Goal: Task Accomplishment & Management: Complete application form

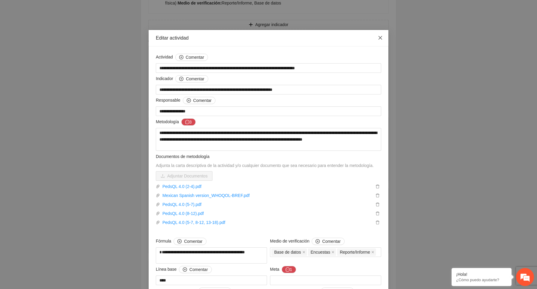
click at [382, 38] on icon "close" at bounding box center [380, 37] width 5 height 5
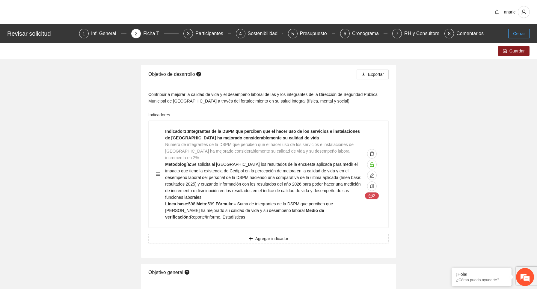
click at [521, 34] on span "Cerrar" at bounding box center [519, 33] width 12 height 7
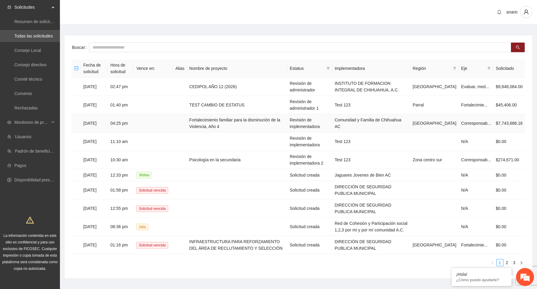
click at [134, 120] on td "04:25 pm" at bounding box center [121, 123] width 26 height 18
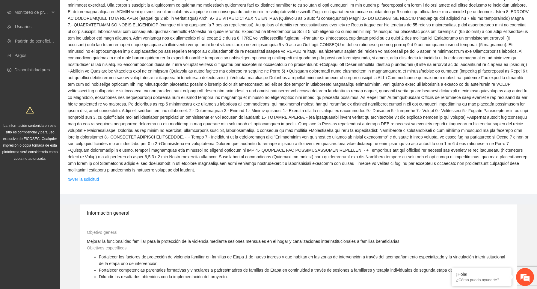
scroll to position [135, 0]
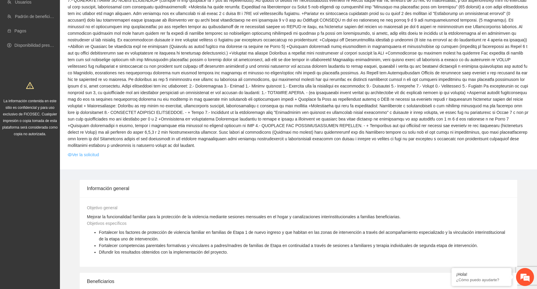
click at [96, 155] on link "Ver la solicitud" at bounding box center [83, 154] width 31 height 7
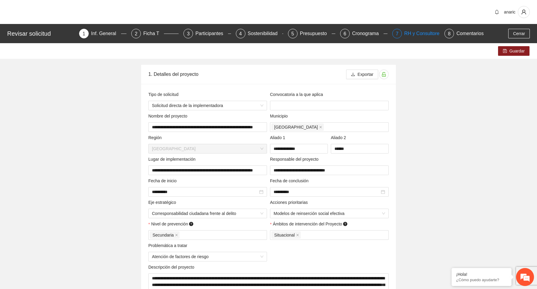
type input "**********"
click at [412, 35] on div "RH y Consultores" at bounding box center [425, 34] width 42 height 10
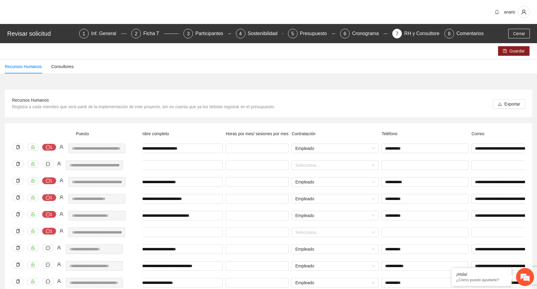
scroll to position [0, 78]
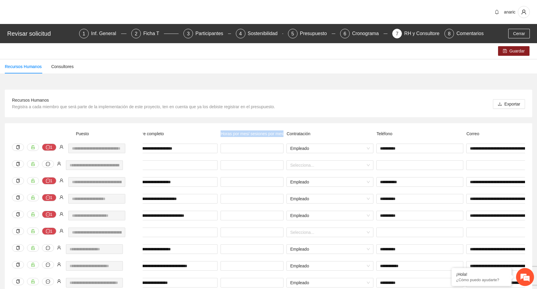
drag, startPoint x: 239, startPoint y: 140, endPoint x: 217, endPoint y: 133, distance: 23.2
click at [217, 133] on div "¿Se tiene identificada a la persona que cubre el puesto? Nombre completo Horas …" at bounding box center [349, 136] width 572 height 13
click at [231, 141] on div "Horas por mes/ sesiones por mes" at bounding box center [252, 136] width 66 height 13
drag, startPoint x: 222, startPoint y: 134, endPoint x: 239, endPoint y: 140, distance: 17.8
click at [239, 140] on div "Horas por mes/ sesiones por mes" at bounding box center [252, 136] width 66 height 13
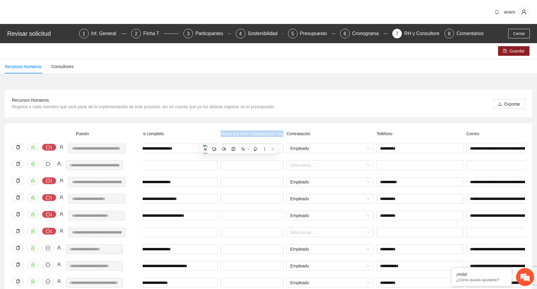
click at [234, 139] on div "Horas por mes/ sesiones por mes" at bounding box center [252, 136] width 66 height 13
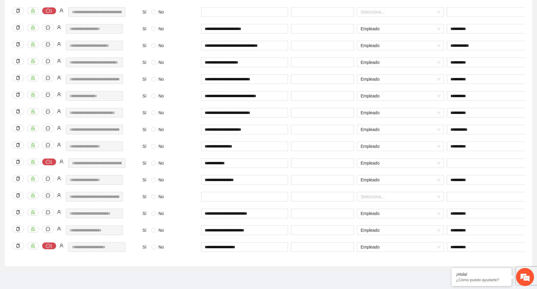
scroll to position [0, 0]
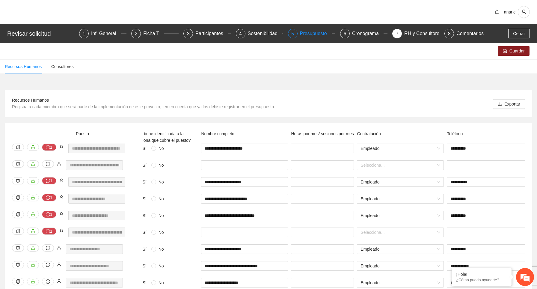
click at [315, 34] on div "Presupuesto" at bounding box center [316, 34] width 32 height 10
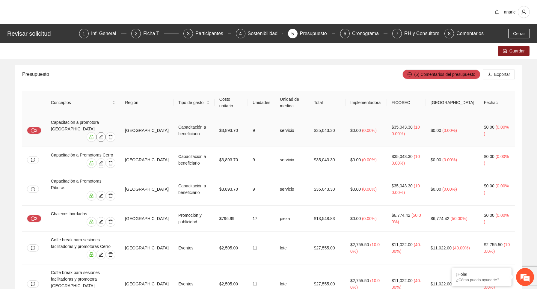
click at [103, 138] on icon "edit" at bounding box center [101, 137] width 5 height 5
type input "**********"
type input "********"
type input "******"
type input "*"
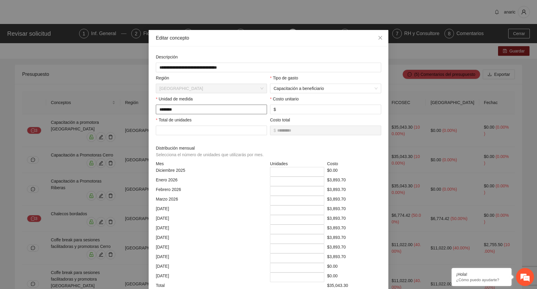
click at [218, 109] on input "********" at bounding box center [211, 110] width 111 height 10
click at [379, 39] on icon "close" at bounding box center [380, 37] width 5 height 5
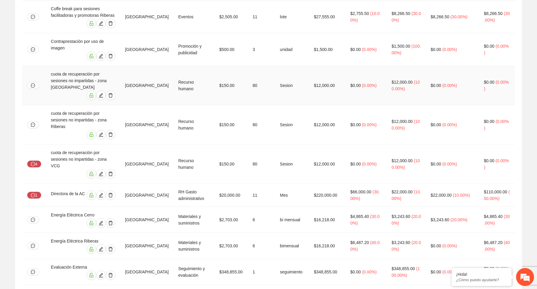
scroll to position [301, 0]
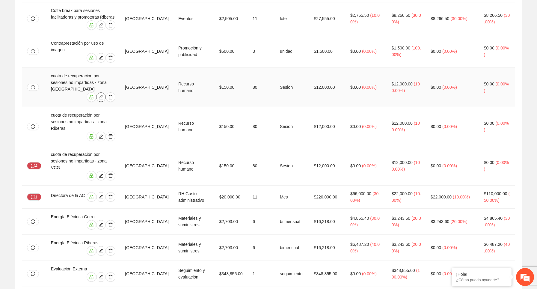
click at [103, 95] on icon "edit" at bounding box center [101, 97] width 4 height 4
type input "*********"
type input "**********"
type input "***"
type input "**"
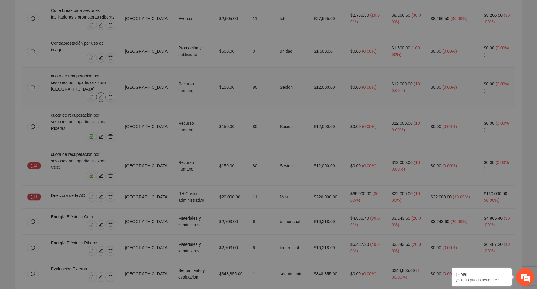
type input "**"
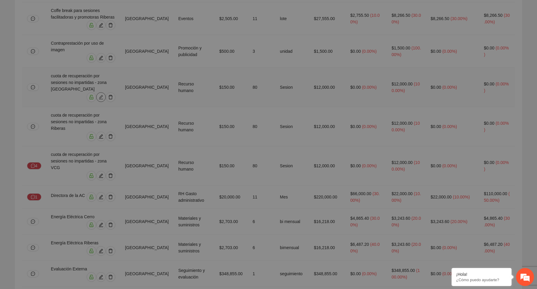
type input "**"
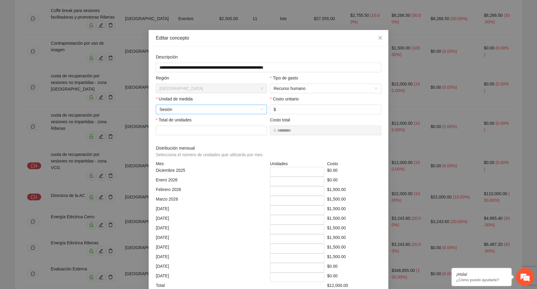
click at [215, 109] on span "Sesión" at bounding box center [211, 109] width 104 height 9
click at [215, 107] on span "Sesión" at bounding box center [211, 109] width 104 height 9
click at [276, 41] on div "Editar concepto" at bounding box center [269, 38] width 240 height 16
click at [203, 109] on span "Sesión" at bounding box center [211, 109] width 104 height 9
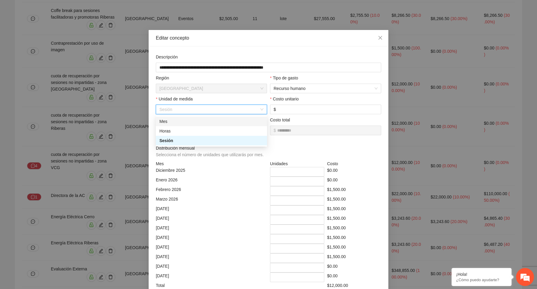
click at [248, 46] on div "**********" at bounding box center [269, 202] width 240 height 312
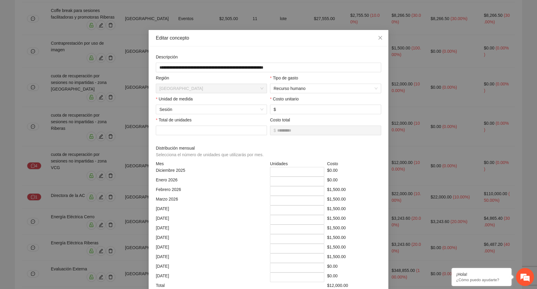
click at [215, 110] on span "Sesión" at bounding box center [211, 109] width 104 height 9
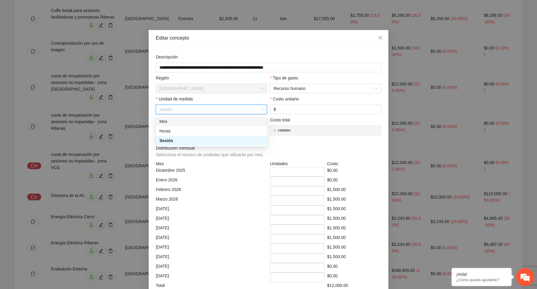
click at [186, 122] on div "Mes" at bounding box center [211, 121] width 104 height 7
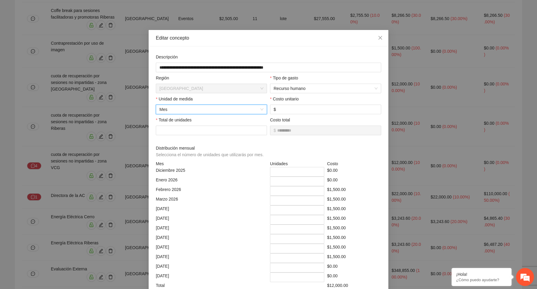
click at [196, 110] on span "Mes" at bounding box center [211, 109] width 104 height 9
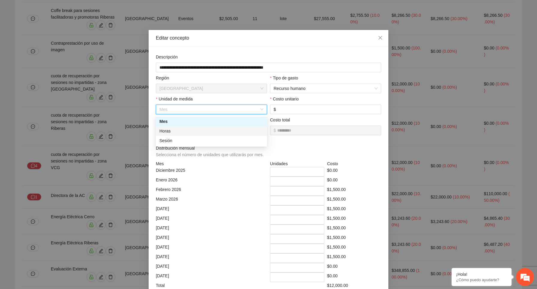
click at [184, 130] on div "Horas" at bounding box center [211, 131] width 104 height 7
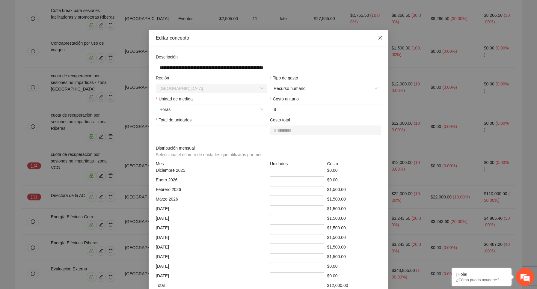
click at [380, 38] on icon "close" at bounding box center [380, 38] width 4 height 4
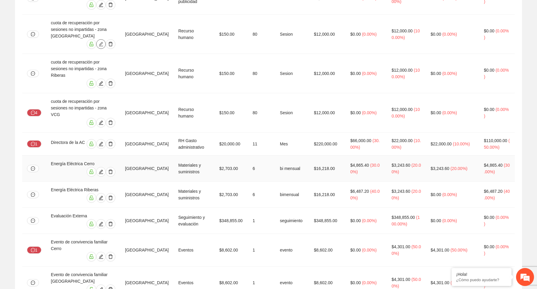
scroll to position [357, 0]
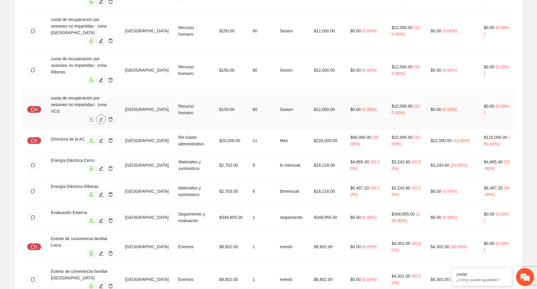
click at [103, 117] on icon "edit" at bounding box center [101, 119] width 5 height 5
type input "**********"
type input "***"
type input "**"
type input "*"
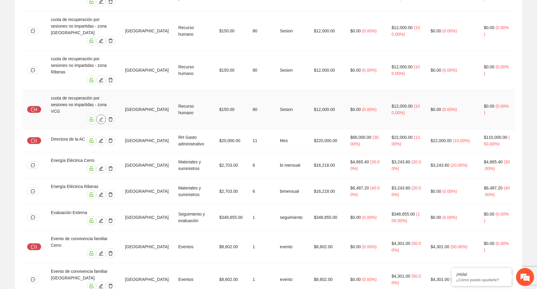
type input "*"
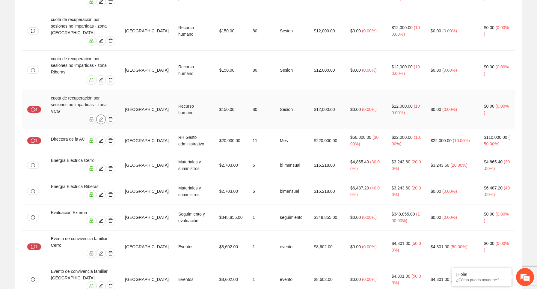
type input "*"
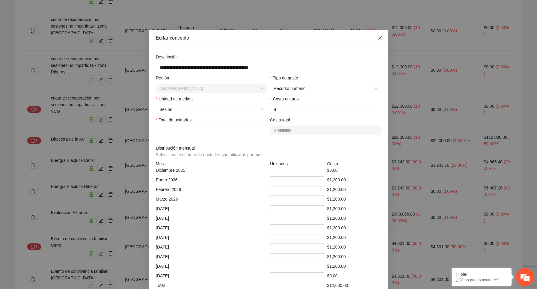
click at [380, 38] on icon "close" at bounding box center [380, 38] width 4 height 4
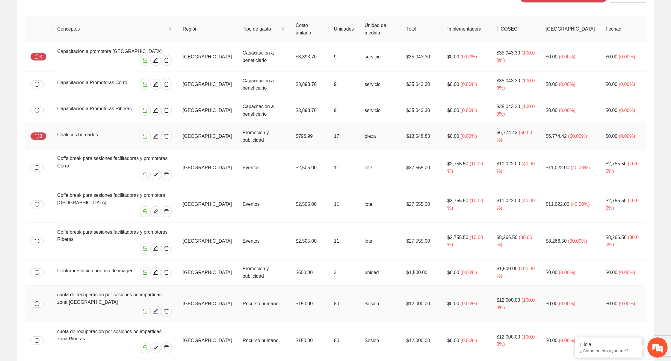
scroll to position [77, 0]
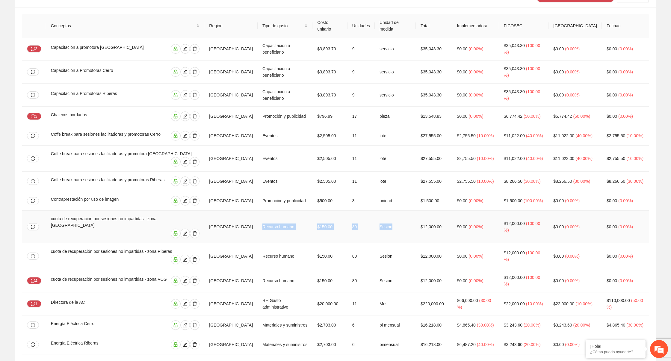
drag, startPoint x: 240, startPoint y: 226, endPoint x: 383, endPoint y: 226, distance: 143.8
click at [383, 226] on tr "cuota de recuperación por sesiones no impartidas - zona [GEOGRAPHIC_DATA] Recur…" at bounding box center [335, 227] width 627 height 33
click at [380, 221] on td "Sesion" at bounding box center [395, 227] width 41 height 33
drag, startPoint x: 381, startPoint y: 227, endPoint x: 358, endPoint y: 227, distance: 22.5
click at [375, 227] on td "Sesion" at bounding box center [395, 227] width 41 height 33
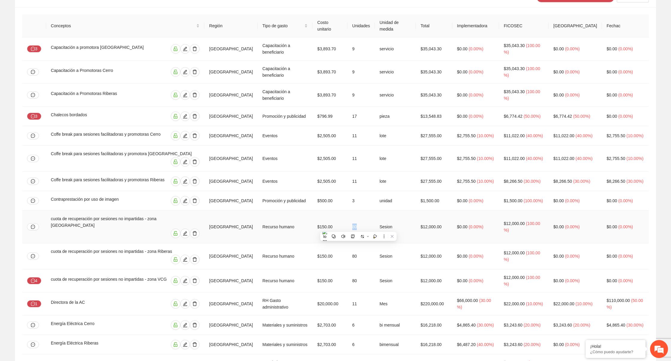
drag, startPoint x: 344, startPoint y: 226, endPoint x: 330, endPoint y: 226, distance: 13.2
click at [348, 226] on td "80" at bounding box center [361, 227] width 27 height 33
click at [348, 224] on td "80" at bounding box center [361, 227] width 27 height 33
drag, startPoint x: 334, startPoint y: 227, endPoint x: 346, endPoint y: 227, distance: 12.3
click at [348, 227] on td "80" at bounding box center [361, 227] width 27 height 33
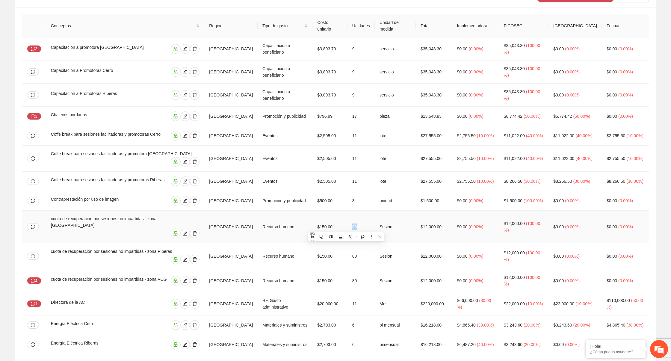
click at [380, 224] on td "Sesion" at bounding box center [395, 227] width 41 height 33
drag, startPoint x: 377, startPoint y: 225, endPoint x: 363, endPoint y: 225, distance: 14.7
click at [375, 225] on td "Sesion" at bounding box center [395, 227] width 41 height 33
drag, startPoint x: 343, startPoint y: 224, endPoint x: 330, endPoint y: 224, distance: 12.6
click at [348, 224] on td "80" at bounding box center [361, 227] width 27 height 33
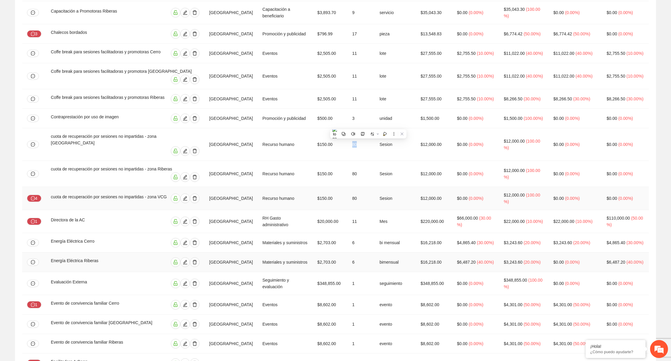
scroll to position [160, 0]
click at [378, 213] on td "Mes" at bounding box center [395, 220] width 41 height 23
drag, startPoint x: 378, startPoint y: 213, endPoint x: 360, endPoint y: 222, distance: 20.4
click at [375, 222] on td "Mes" at bounding box center [395, 220] width 41 height 23
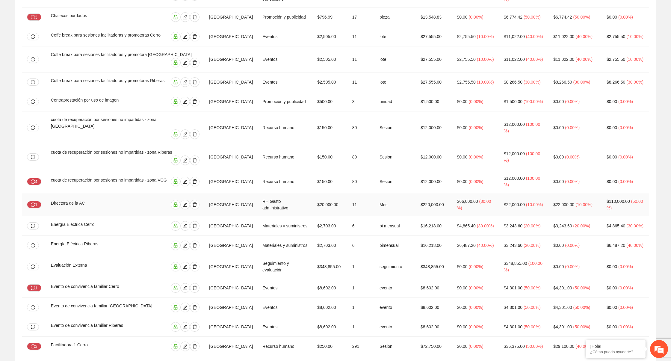
scroll to position [183, 0]
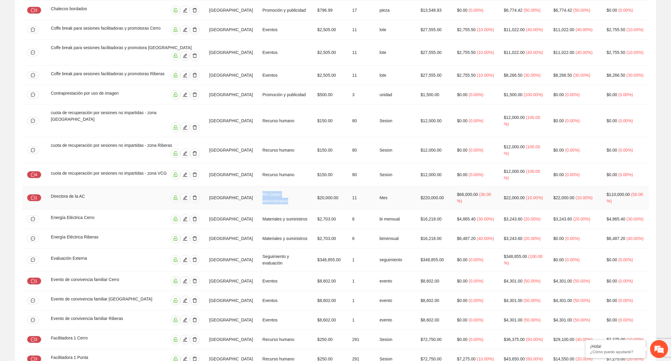
drag, startPoint x: 238, startPoint y: 192, endPoint x: 291, endPoint y: 195, distance: 53.1
click at [291, 195] on td "RH Gasto administrativo" at bounding box center [285, 197] width 55 height 23
click at [317, 191] on td "$20,000.00" at bounding box center [329, 197] width 35 height 23
drag, startPoint x: 240, startPoint y: 194, endPoint x: 376, endPoint y: 197, distance: 136.1
click at [376, 197] on tr "1 Directora de la AC Chihuahua RH Gasto administrativo $20,000.00 11 Mes $220,0…" at bounding box center [335, 197] width 627 height 23
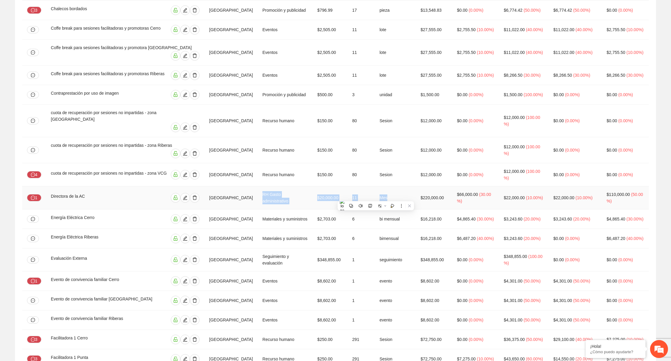
click at [375, 194] on td "Mes" at bounding box center [395, 197] width 41 height 23
drag, startPoint x: 343, startPoint y: 194, endPoint x: 331, endPoint y: 194, distance: 12.0
click at [348, 194] on td "11" at bounding box center [361, 197] width 27 height 23
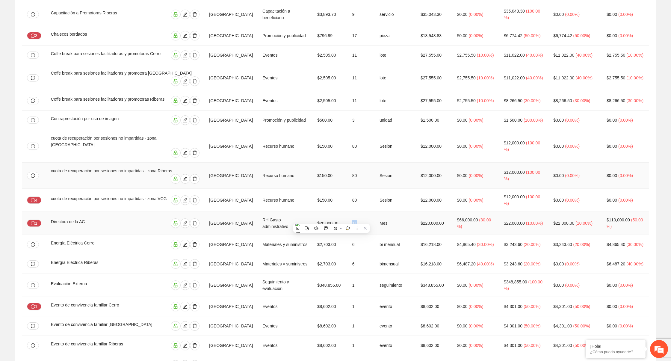
scroll to position [164, 0]
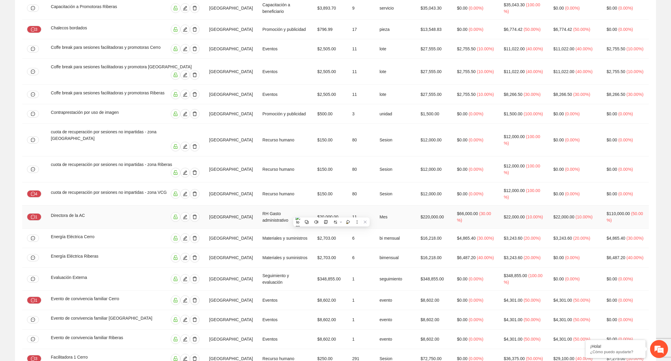
click at [381, 212] on td "Mes" at bounding box center [395, 217] width 41 height 23
click at [186, 215] on icon "edit" at bounding box center [185, 217] width 5 height 5
type input "**********"
type input "*****"
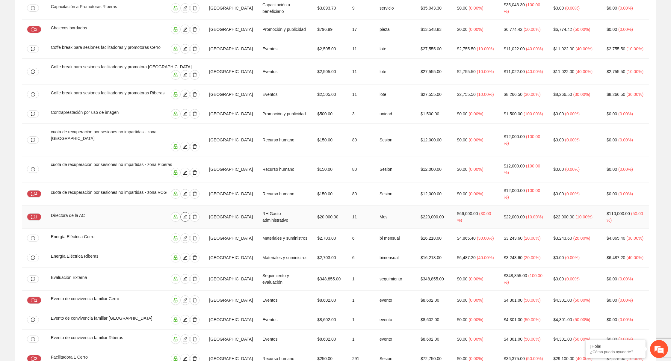
type input "**"
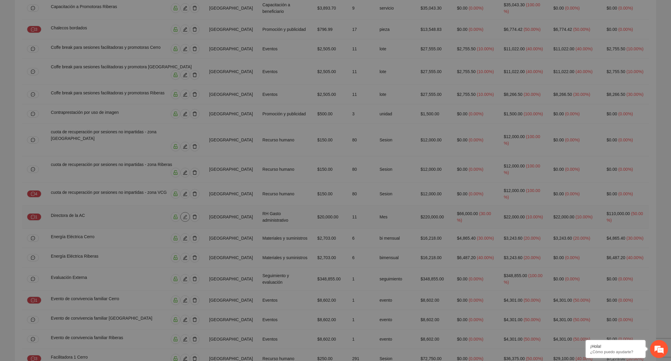
type input "***"
type input "*"
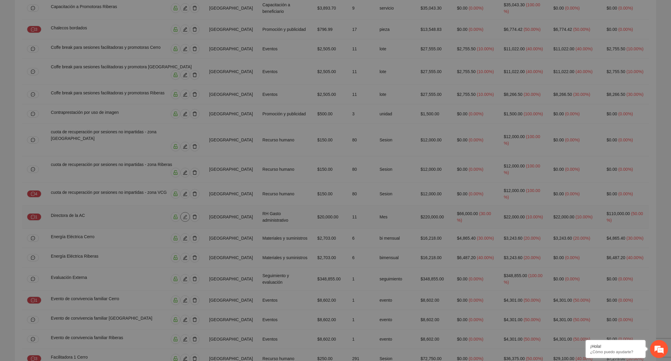
type input "*"
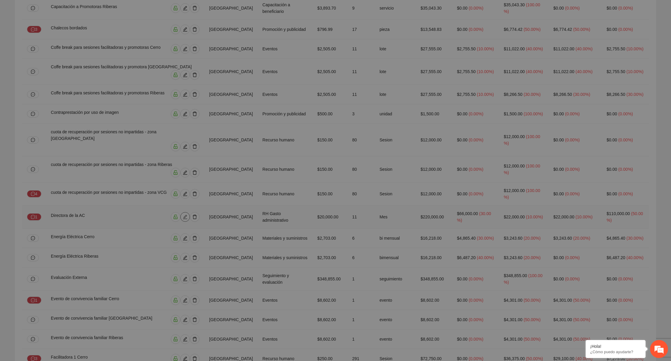
type input "*"
type input "***"
type input "**"
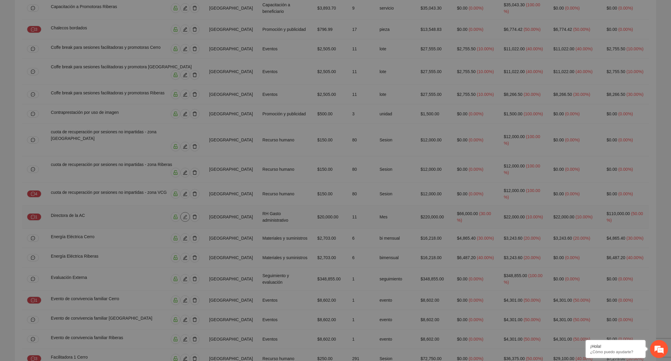
type input "**"
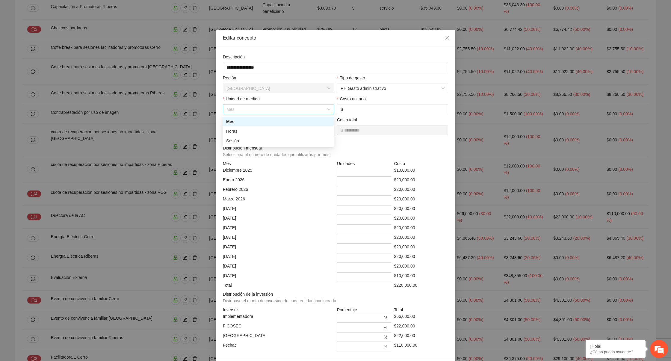
click at [299, 112] on span "Mes" at bounding box center [278, 109] width 104 height 9
click at [317, 77] on div "Región" at bounding box center [278, 79] width 111 height 9
click at [261, 131] on input "**" at bounding box center [278, 131] width 111 height 10
click at [385, 92] on span "RH Gasto administrativo" at bounding box center [393, 88] width 104 height 9
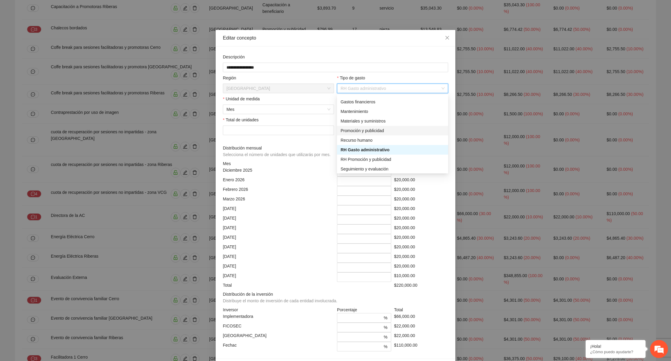
scroll to position [57, 0]
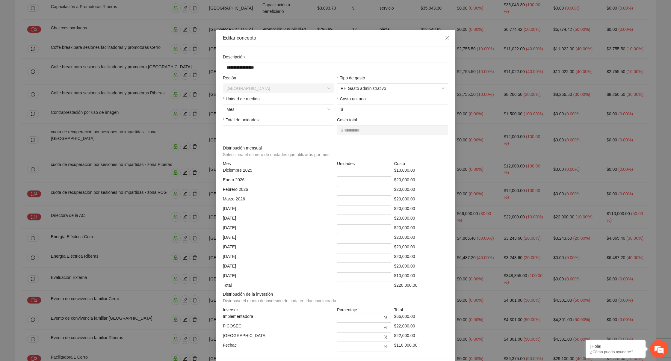
click at [378, 90] on span "RH Gasto administrativo" at bounding box center [393, 88] width 104 height 9
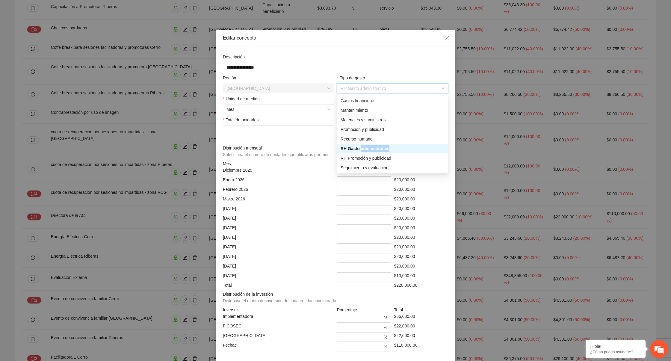
drag, startPoint x: 339, startPoint y: 148, endPoint x: 383, endPoint y: 149, distance: 44.4
click at [383, 149] on div "RH Gasto administrativo" at bounding box center [392, 149] width 111 height 10
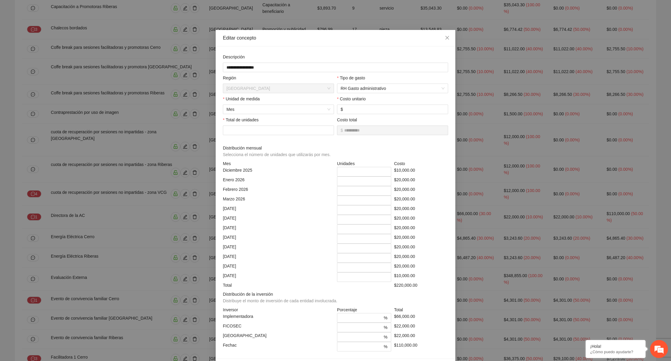
click at [389, 149] on div "Distribución mensual Selecciona el número de unidades que utilizarás por mes." at bounding box center [335, 153] width 225 height 16
click at [378, 89] on span "RH Gasto administrativo" at bounding box center [393, 88] width 104 height 9
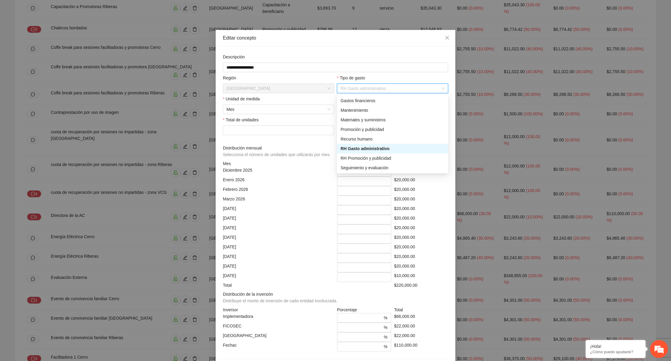
drag, startPoint x: 390, startPoint y: 150, endPoint x: 339, endPoint y: 149, distance: 51.5
click at [339, 149] on div "RH Gasto administrativo" at bounding box center [392, 149] width 111 height 10
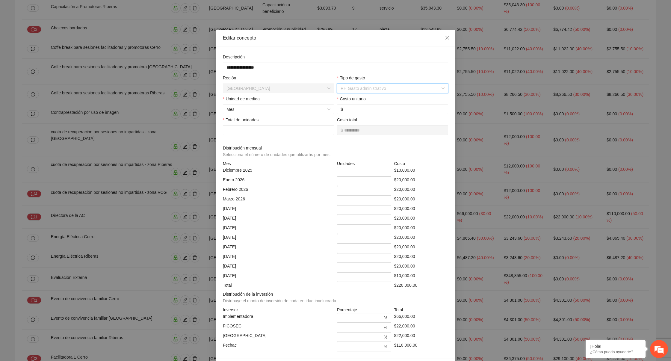
click at [386, 88] on span "RH Gasto administrativo" at bounding box center [393, 88] width 104 height 9
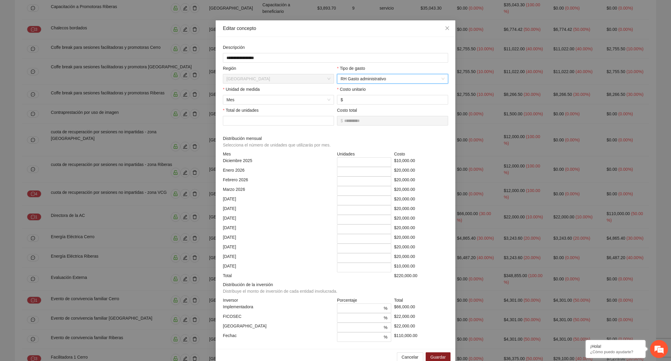
scroll to position [0, 0]
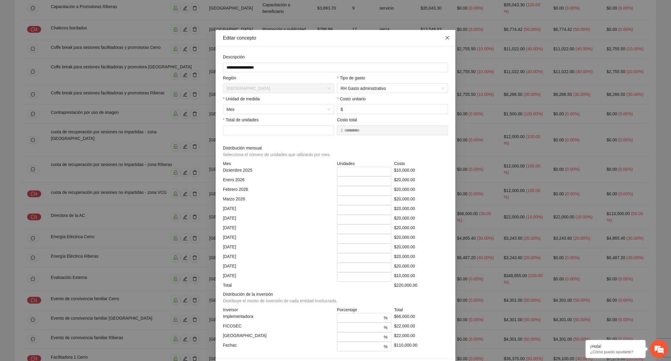
click at [447, 38] on icon "close" at bounding box center [448, 38] width 4 height 4
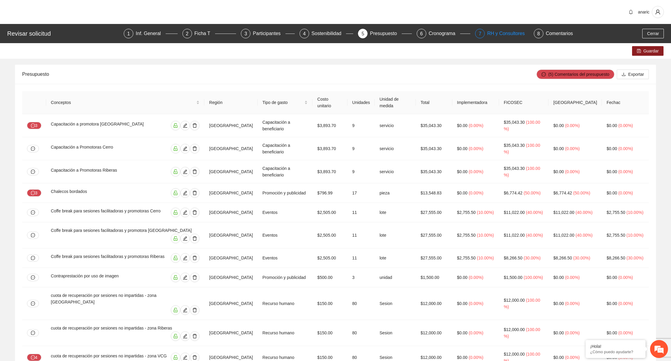
click at [506, 37] on div "RH y Consultores" at bounding box center [508, 34] width 42 height 10
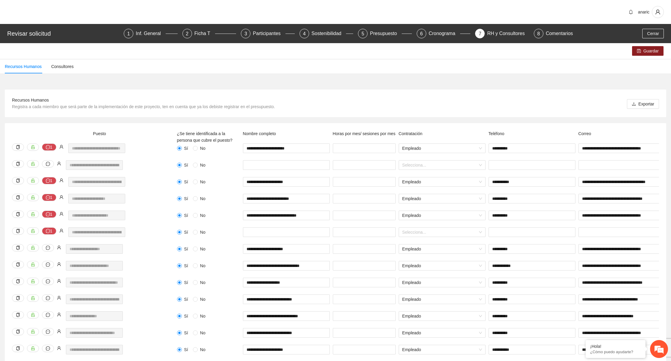
scroll to position [0, 88]
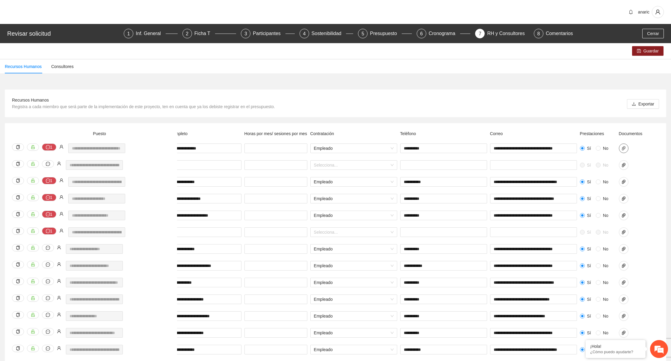
click at [537, 147] on icon "paper-clip" at bounding box center [623, 148] width 5 height 5
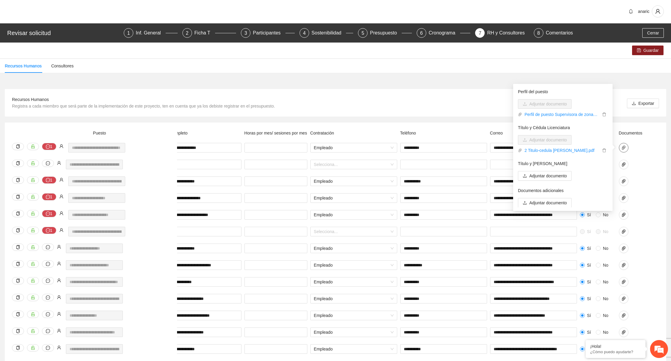
scroll to position [0, 0]
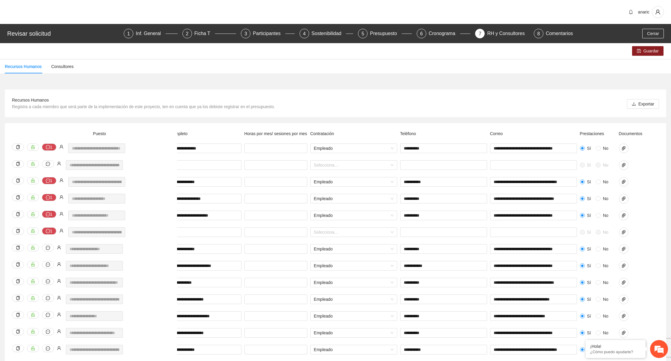
click at [449, 76] on div "**********" at bounding box center [335, 276] width 671 height 434
click at [376, 34] on div "Presupuesto" at bounding box center [386, 34] width 32 height 10
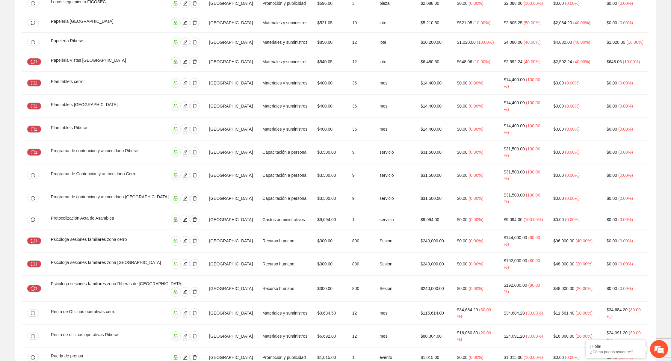
scroll to position [1030, 0]
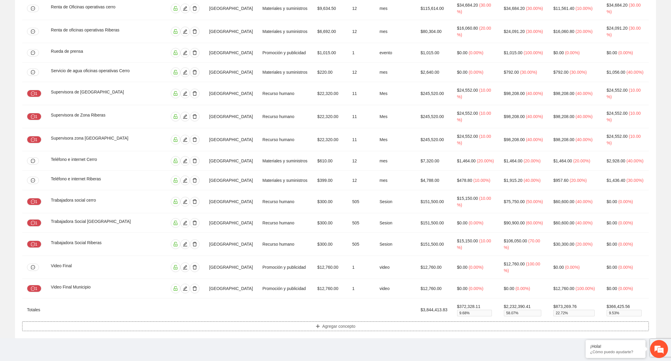
click at [253, 289] on button "Agregar concepto" at bounding box center [335, 326] width 627 height 10
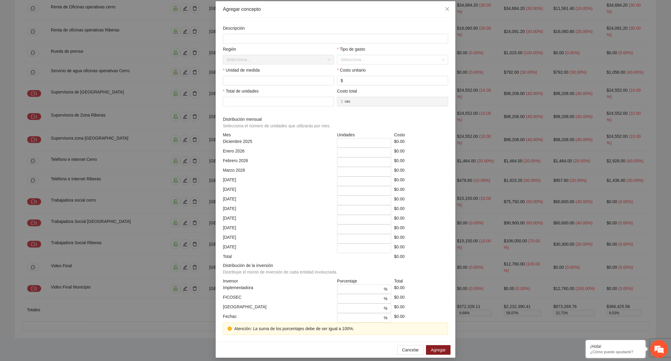
scroll to position [0, 0]
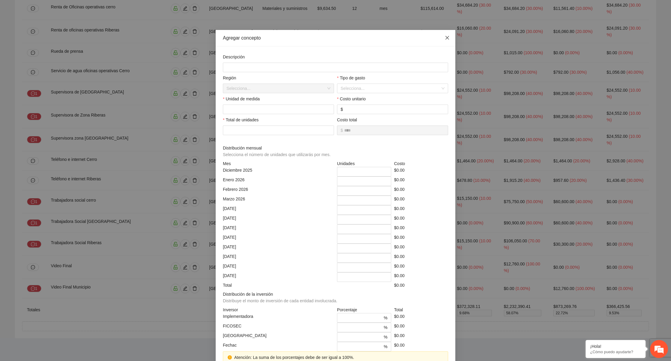
click at [447, 39] on icon "close" at bounding box center [447, 37] width 5 height 5
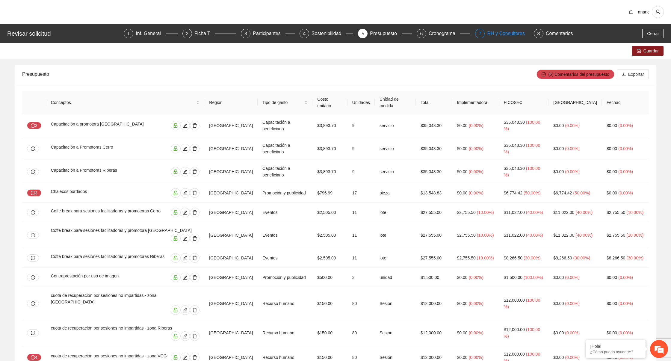
click at [500, 33] on div "RH y Consultores" at bounding box center [508, 34] width 42 height 10
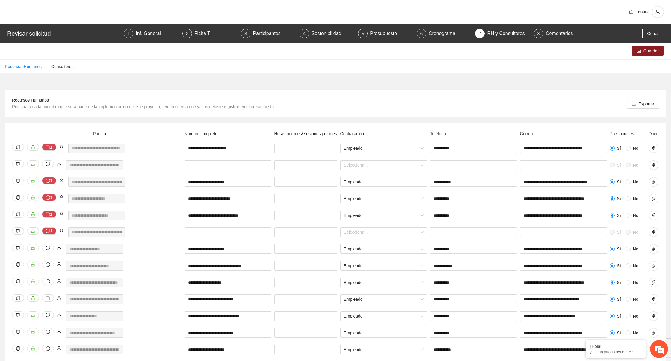
scroll to position [0, 59]
drag, startPoint x: 275, startPoint y: 132, endPoint x: 309, endPoint y: 143, distance: 36.6
click at [309, 143] on div "Horas por mes/ sesiones por mes" at bounding box center [306, 136] width 66 height 13
click at [293, 133] on span "Horas por mes/ sesiones por mes" at bounding box center [305, 133] width 63 height 5
drag, startPoint x: 275, startPoint y: 132, endPoint x: 322, endPoint y: 137, distance: 47.0
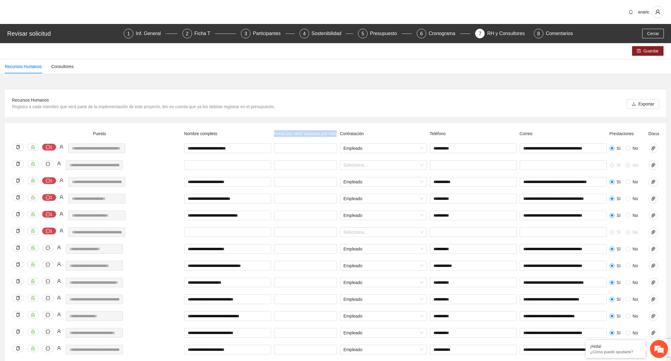
click at [322, 137] on div "Horas por mes/ sesiones por mes" at bounding box center [306, 136] width 66 height 13
click at [294, 131] on span "Horas por mes/ sesiones por mes" at bounding box center [305, 133] width 63 height 5
drag, startPoint x: 305, startPoint y: 132, endPoint x: 334, endPoint y: 139, distance: 29.6
click at [334, 139] on div "Horas por mes/ sesiones por mes" at bounding box center [306, 136] width 66 height 13
click at [336, 108] on div "Recursos Humanos Registra a cada miembro que será parte de la implementación de…" at bounding box center [335, 103] width 647 height 13
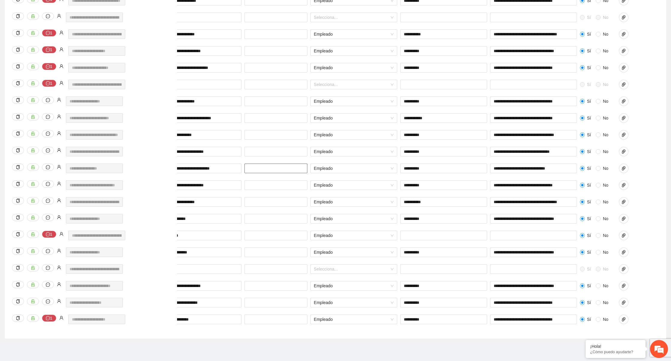
scroll to position [0, 0]
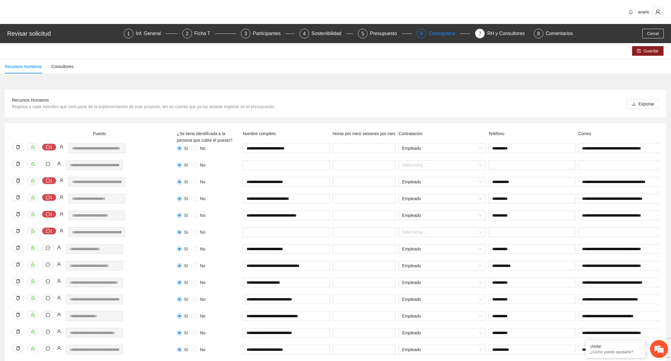
click at [445, 34] on div "Cronograma" at bounding box center [444, 34] width 31 height 10
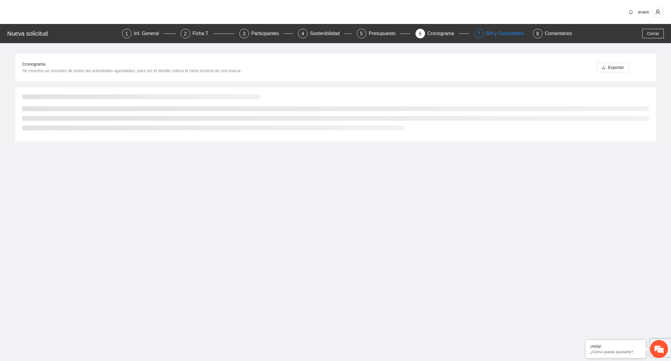
click at [506, 34] on div "RH y Consultores" at bounding box center [507, 34] width 42 height 10
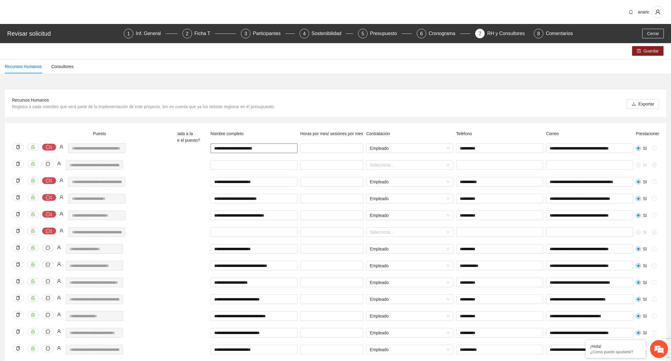
scroll to position [0, 88]
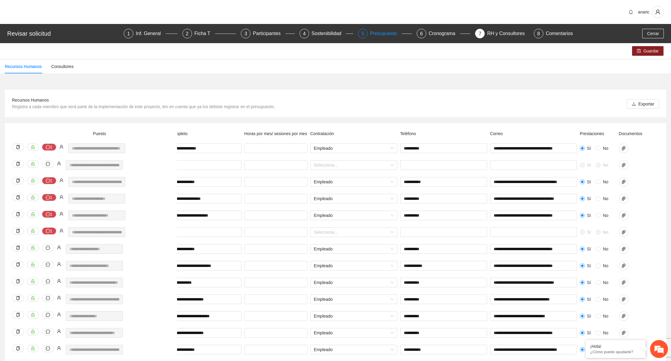
click at [389, 33] on div "Presupuesto" at bounding box center [386, 34] width 32 height 10
